Goal: Navigation & Orientation: Understand site structure

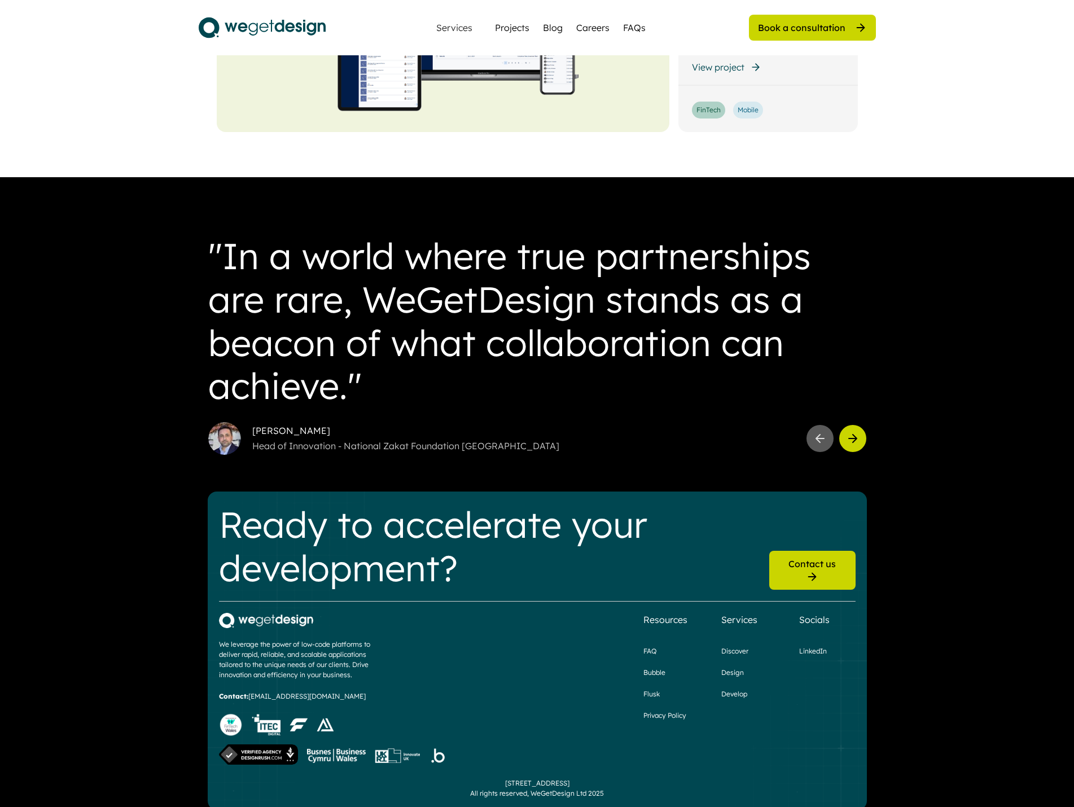
scroll to position [2866, 0]
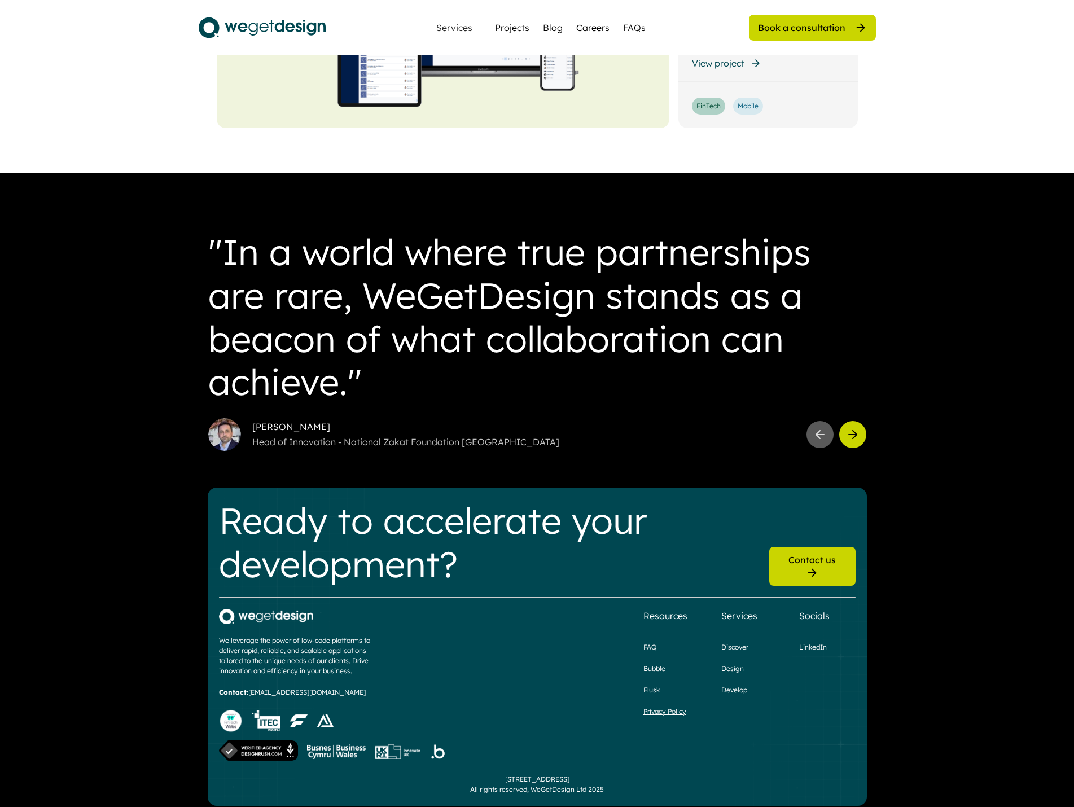
click at [659, 707] on div "Privacy Policy" at bounding box center [664, 712] width 43 height 10
click at [804, 642] on div "LinkedIn" at bounding box center [813, 647] width 28 height 10
click at [742, 642] on div "Discover" at bounding box center [734, 647] width 27 height 10
click at [739, 664] on div "Design" at bounding box center [732, 669] width 23 height 10
click at [737, 685] on div "Develop" at bounding box center [734, 690] width 26 height 10
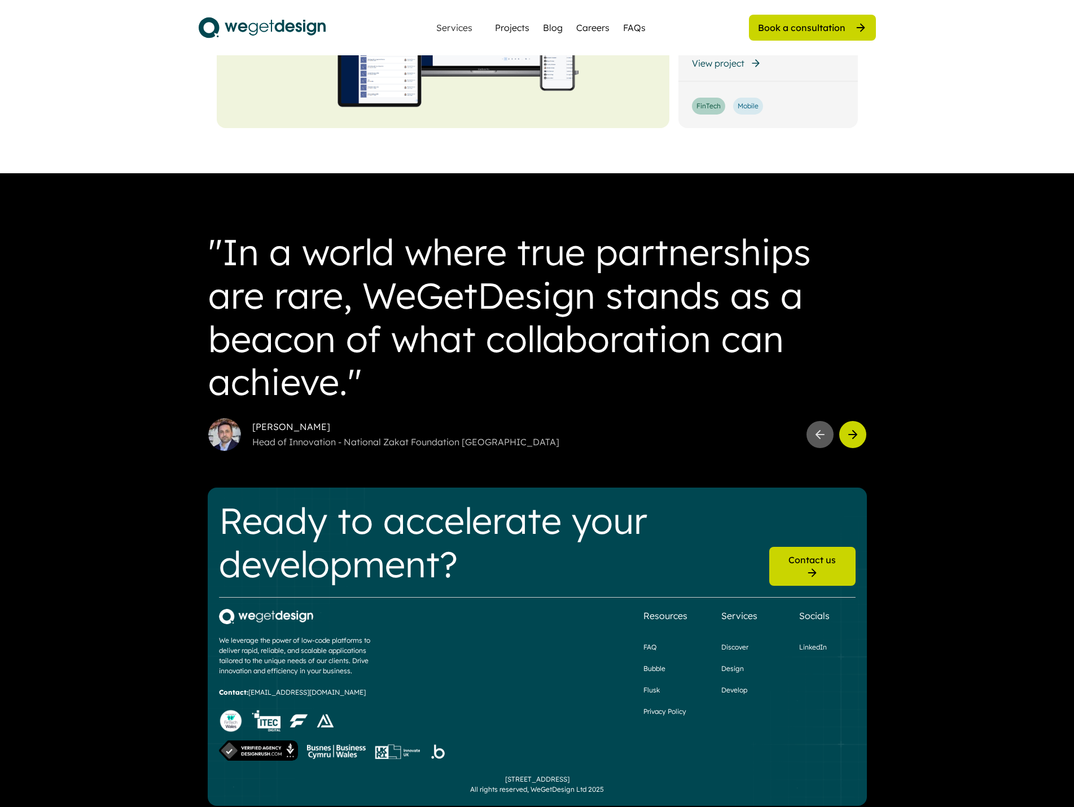
drag, startPoint x: 532, startPoint y: 778, endPoint x: 587, endPoint y: 777, distance: 55.9
click at [587, 777] on div "[STREET_ADDRESS] All rights reserved, WeGetDesign Ltd 2025" at bounding box center [537, 784] width 134 height 20
copy div "WeGetDesign Ltd"
click at [653, 685] on div "Flusk" at bounding box center [651, 690] width 16 height 10
click at [652, 664] on div "Bubble" at bounding box center [654, 669] width 22 height 10
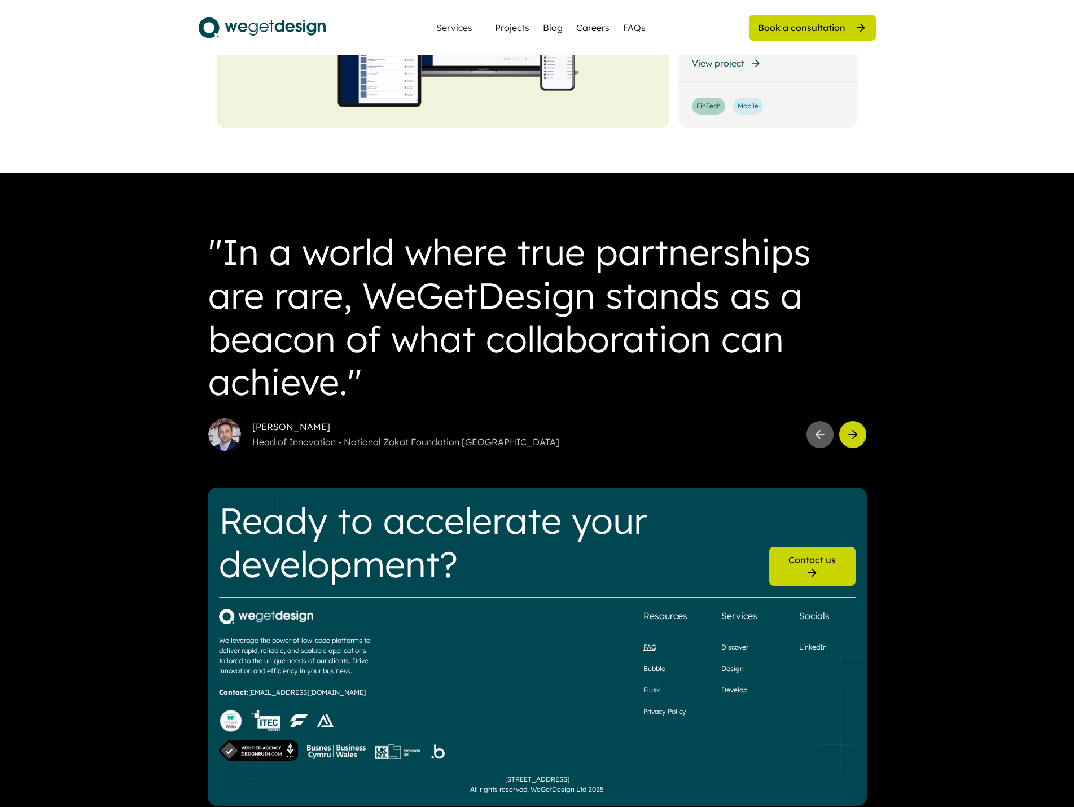
click at [649, 642] on div "FAQ" at bounding box center [649, 647] width 13 height 10
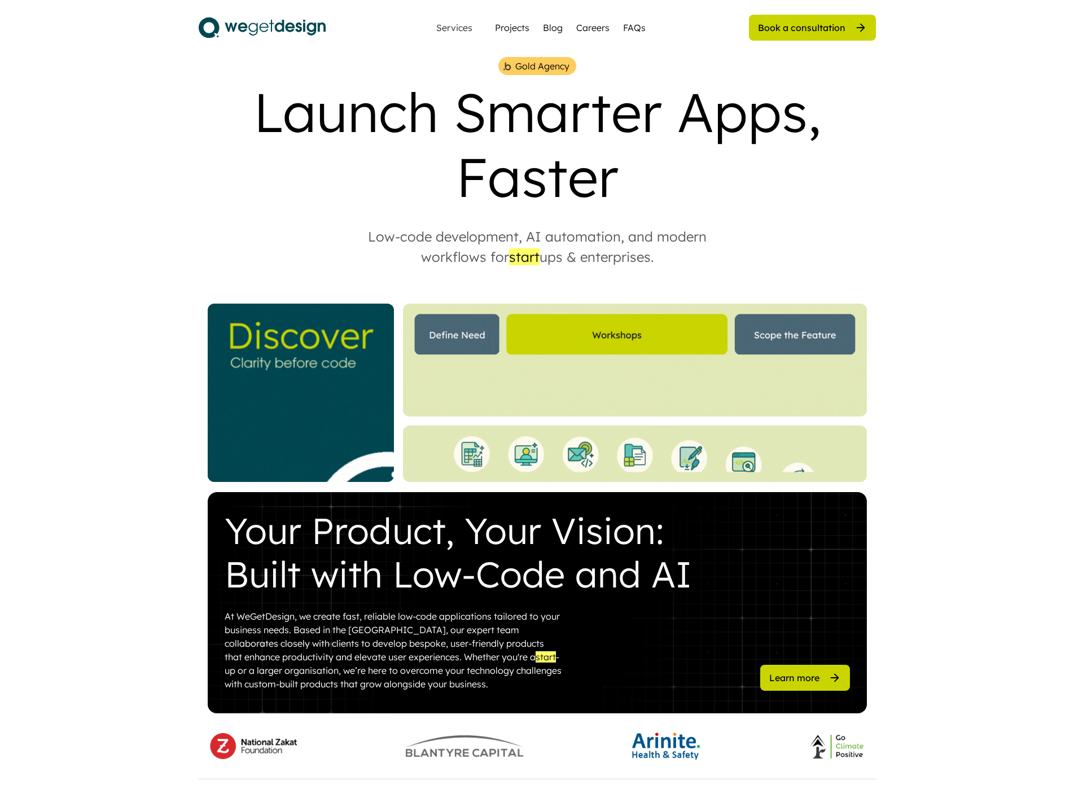
scroll to position [0, 0]
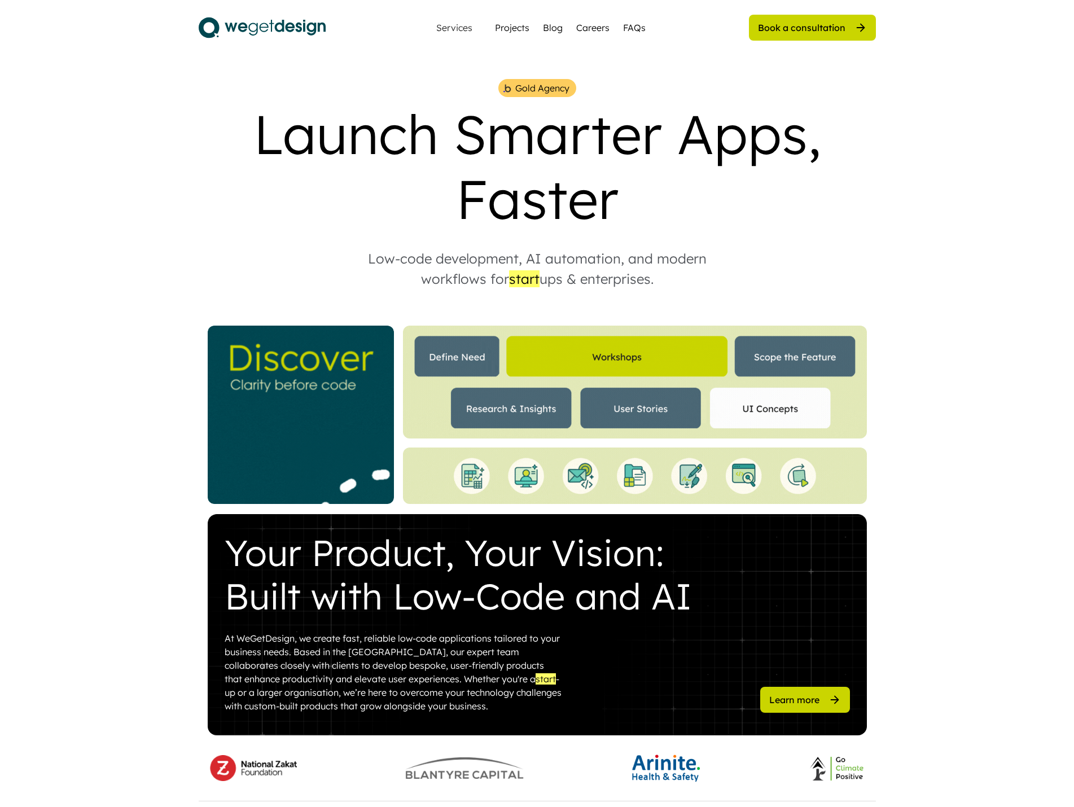
drag, startPoint x: 1058, startPoint y: 148, endPoint x: 1047, endPoint y: 152, distance: 11.4
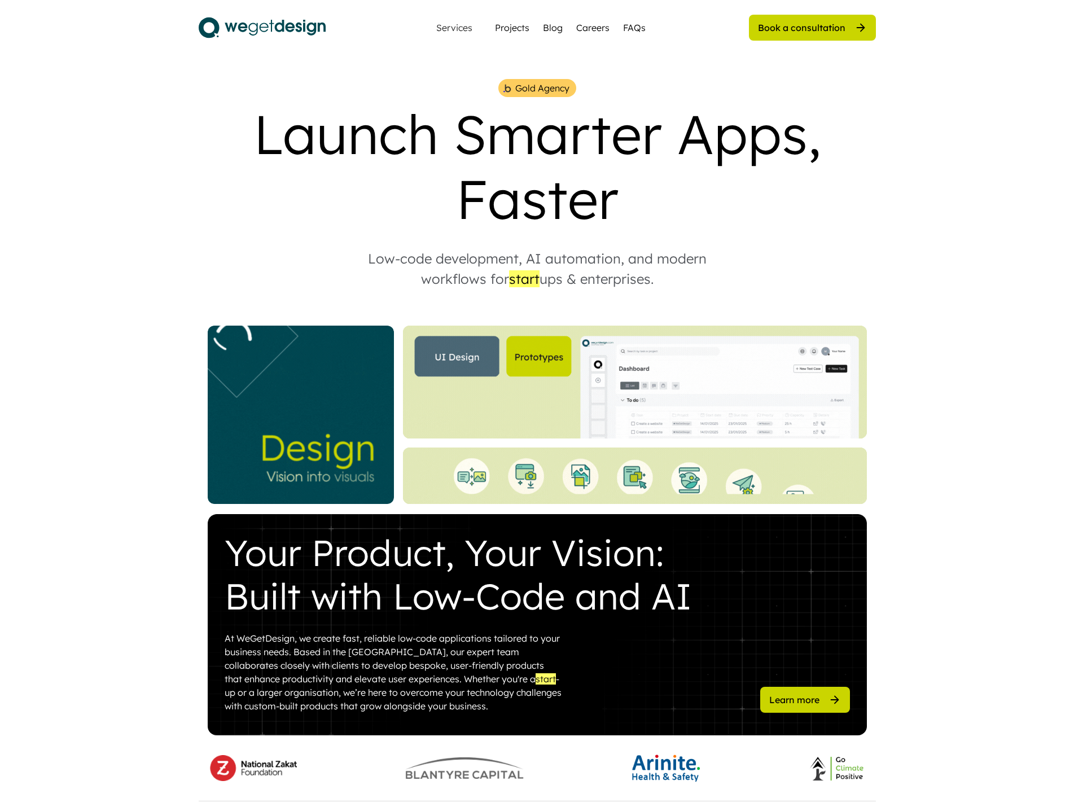
click at [277, 170] on div "Launch Smarter Apps, Faster" at bounding box center [537, 167] width 677 height 130
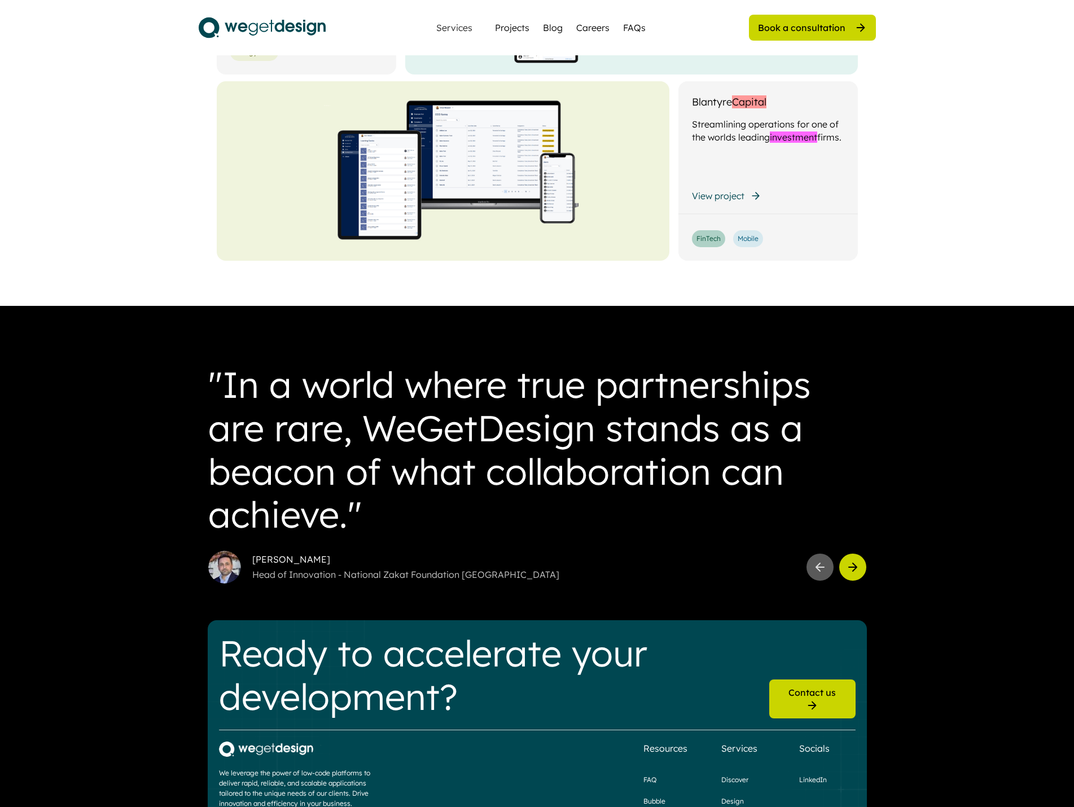
scroll to position [2866, 0]
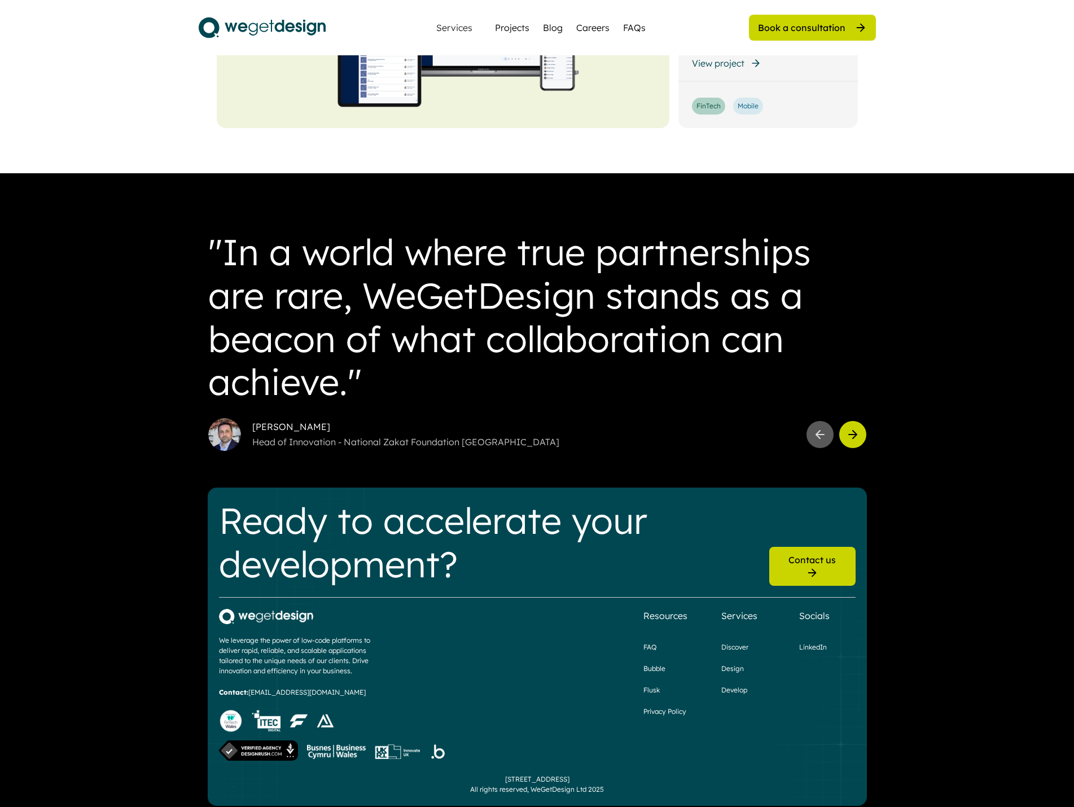
click at [202, 187] on div ""In a world where true partnerships are rare, WeGetDesign stands as a beacon of…" at bounding box center [537, 496] width 677 height 646
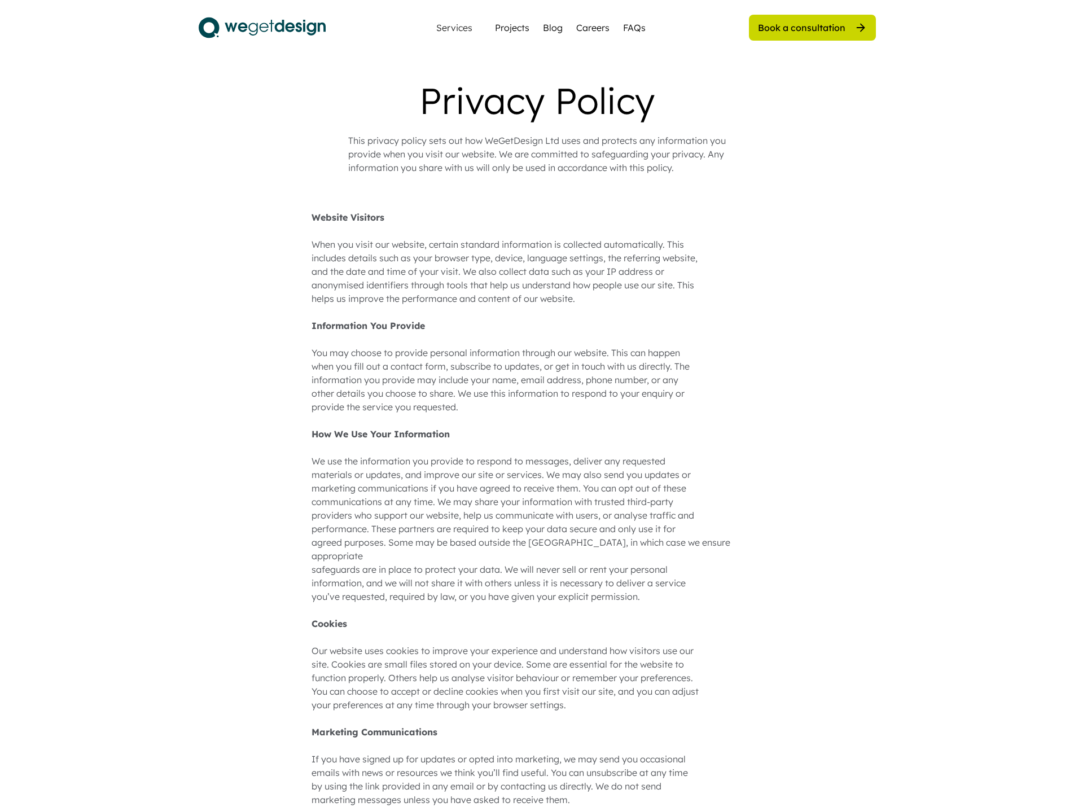
scroll to position [801, 0]
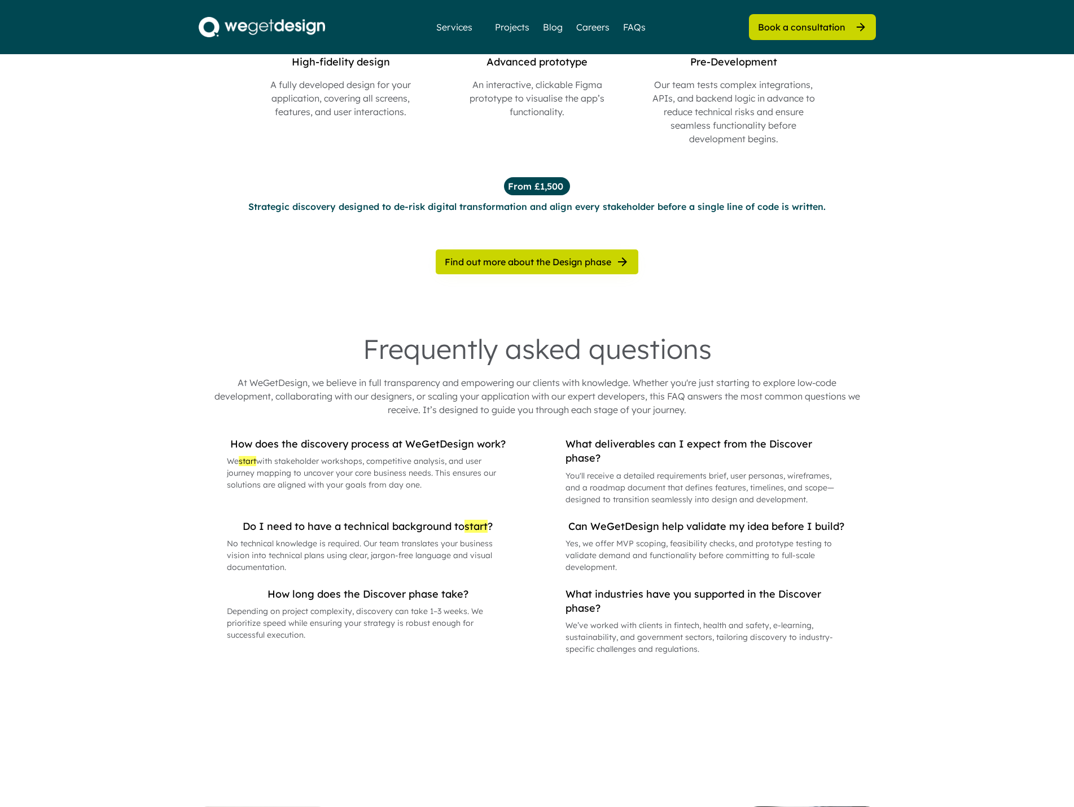
scroll to position [1650, 0]
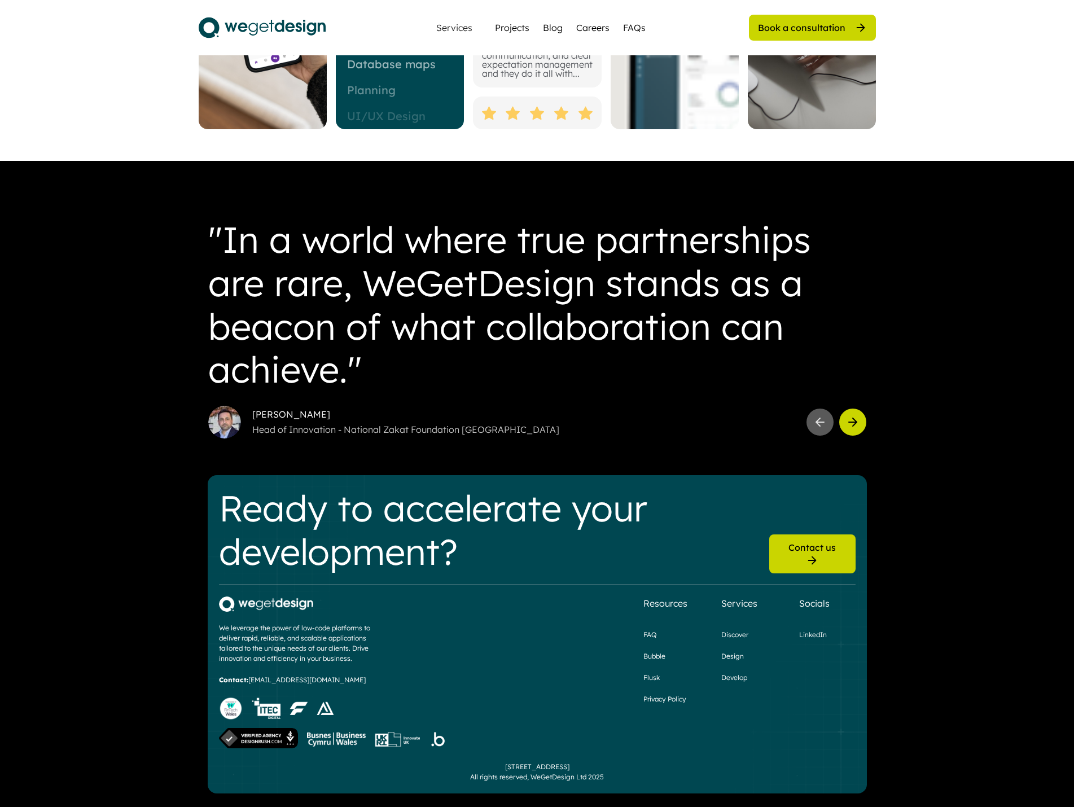
scroll to position [1901, 0]
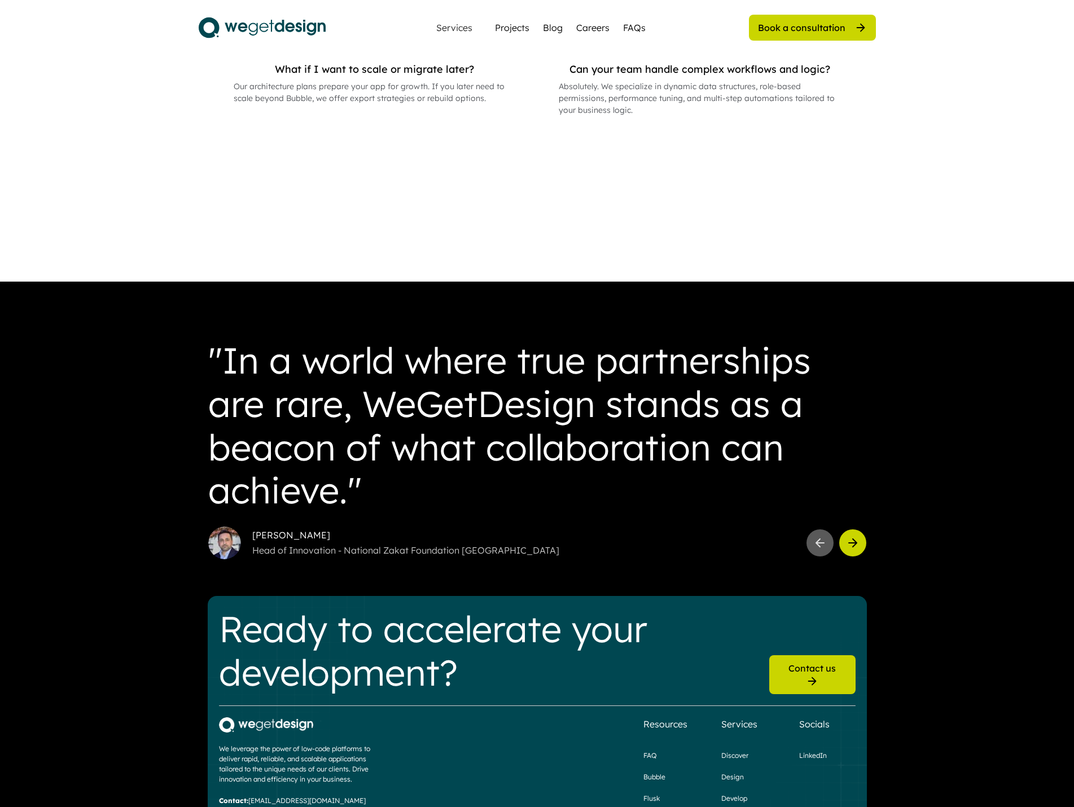
scroll to position [1611, 0]
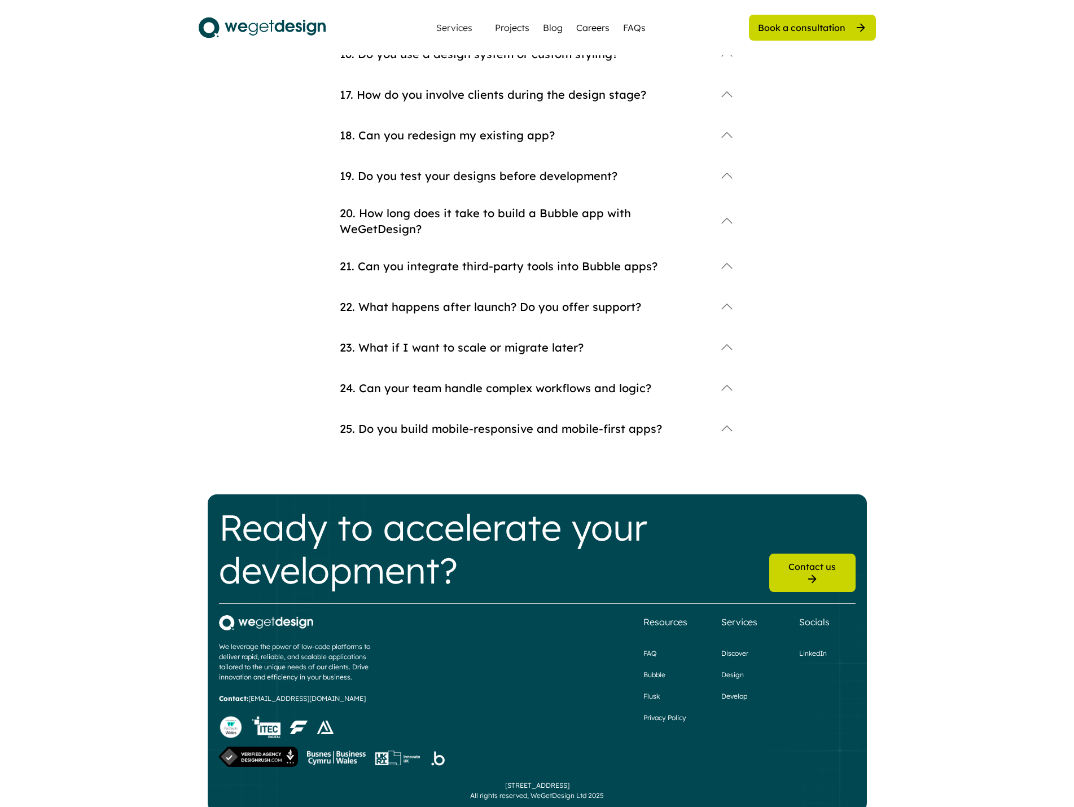
scroll to position [817, 0]
